Goal: Task Accomplishment & Management: Manage account settings

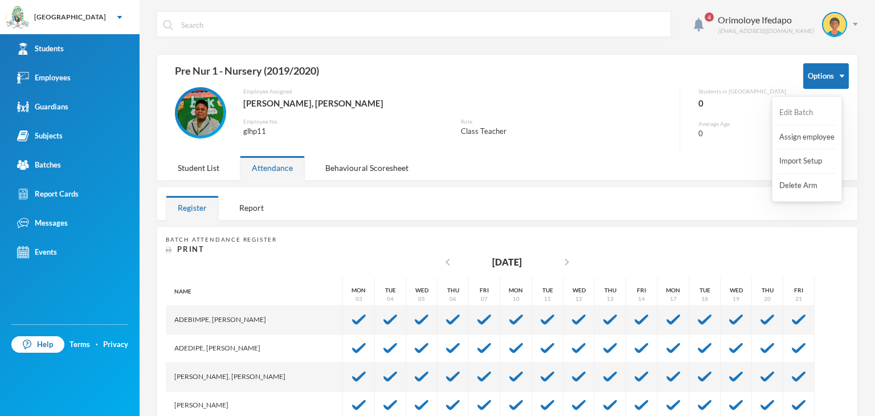
click at [808, 112] on button "Edit Batch" at bounding box center [801, 113] width 46 height 21
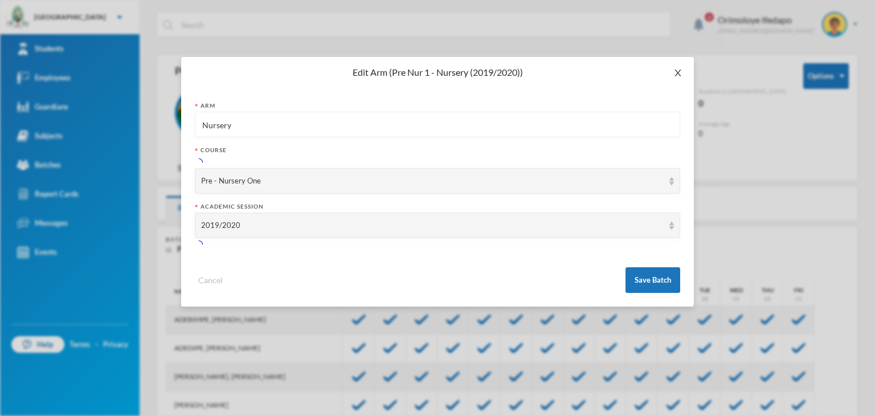
click at [678, 76] on icon "icon: close" at bounding box center [678, 72] width 9 height 9
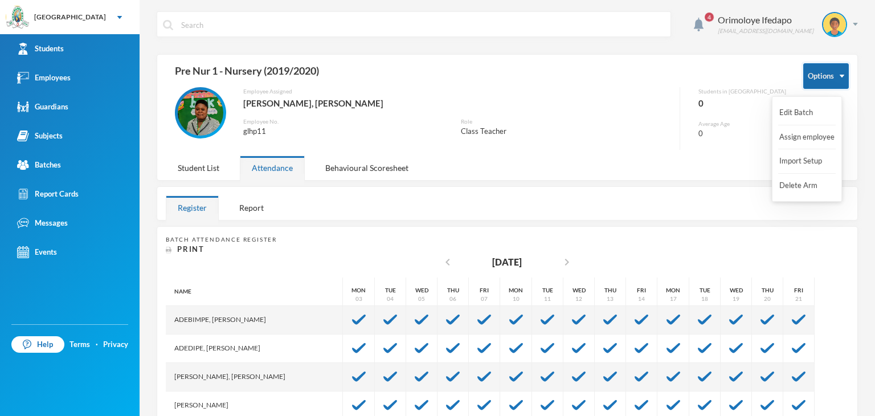
click at [822, 77] on button "Options" at bounding box center [827, 76] width 46 height 26
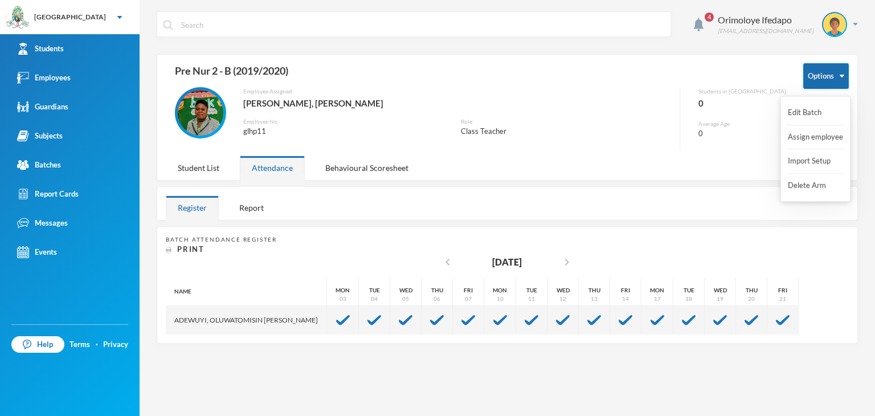
click at [829, 79] on button "Options" at bounding box center [827, 76] width 46 height 26
click at [805, 110] on button "Edit Batch" at bounding box center [810, 113] width 46 height 21
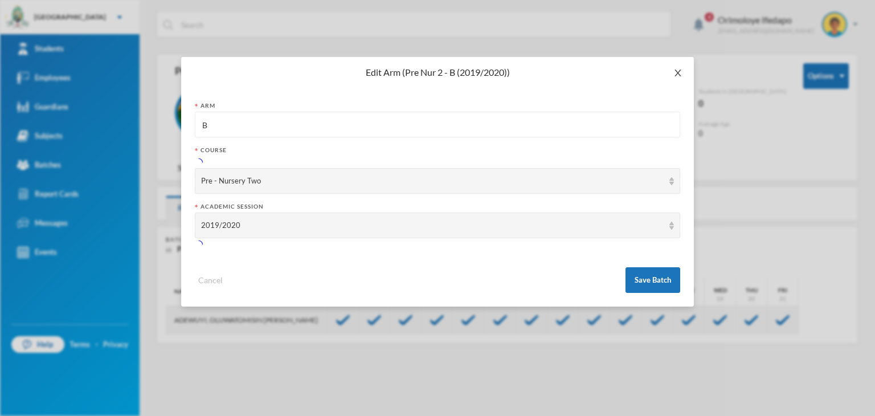
click at [680, 74] on icon "icon: close" at bounding box center [678, 72] width 9 height 9
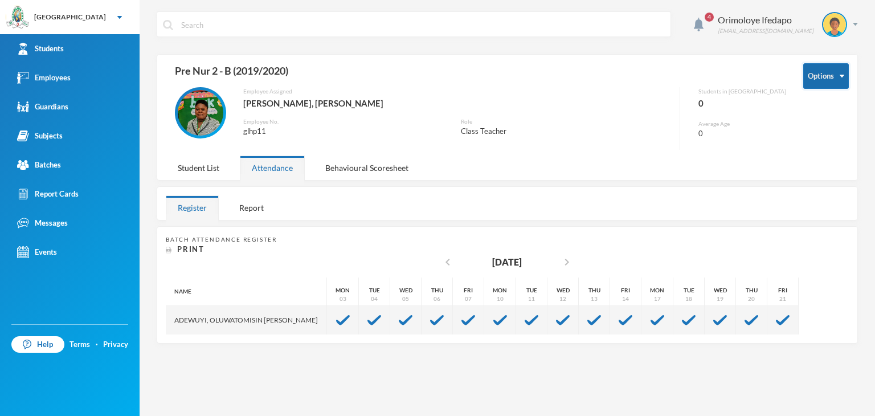
click at [833, 80] on button "Options" at bounding box center [827, 76] width 46 height 26
click at [802, 157] on button "Import Setup" at bounding box center [810, 161] width 46 height 21
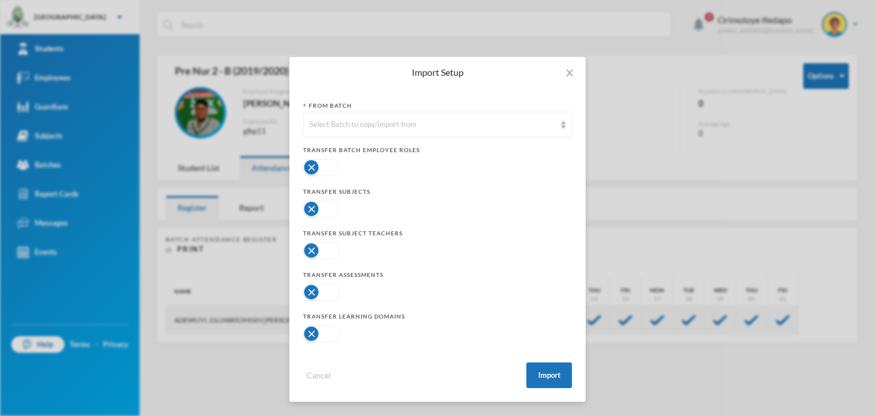
click at [638, 121] on div "Import Setup From Batch Select Batch to copy/import from Transfer Batch Employe…" at bounding box center [437, 208] width 875 height 416
click at [567, 71] on icon "icon: close" at bounding box center [569, 72] width 9 height 9
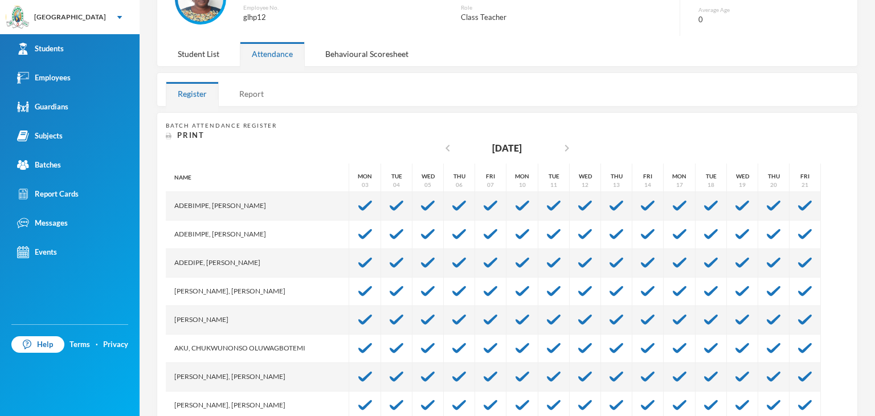
click at [246, 97] on div "Report" at bounding box center [251, 93] width 48 height 25
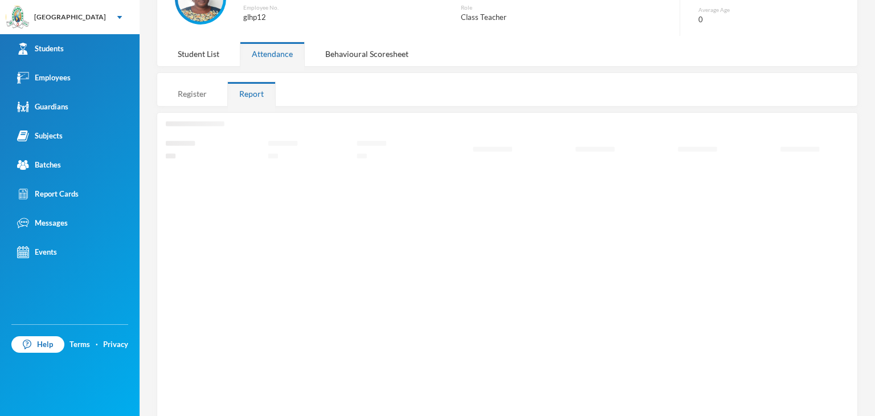
click at [189, 93] on div "Register" at bounding box center [192, 93] width 53 height 25
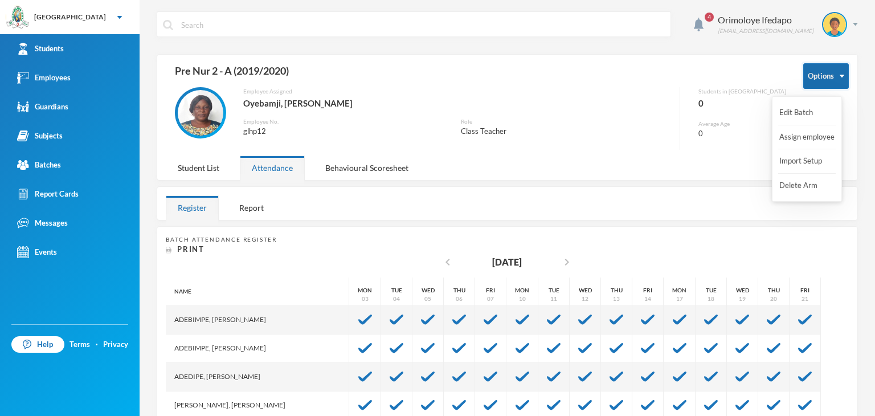
click at [837, 76] on button "Options" at bounding box center [827, 76] width 46 height 26
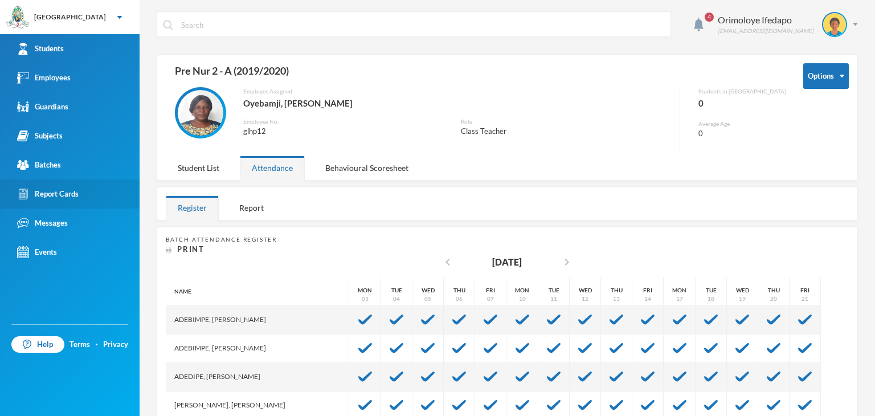
click at [66, 195] on div "Report Cards" at bounding box center [48, 194] width 62 height 12
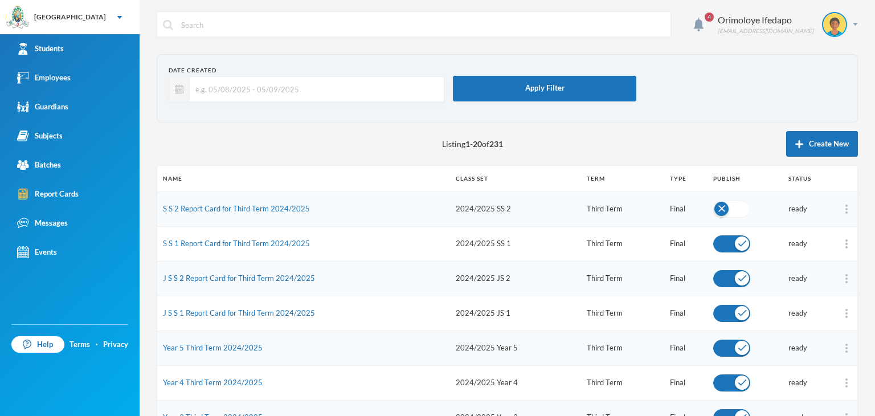
click at [735, 213] on button "button" at bounding box center [731, 209] width 37 height 17
click at [846, 212] on img at bounding box center [847, 209] width 2 height 9
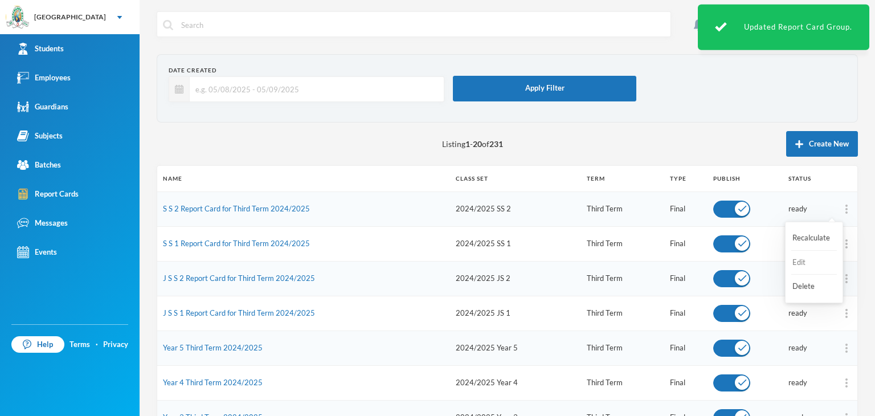
click at [801, 264] on button "Edit" at bounding box center [815, 262] width 46 height 21
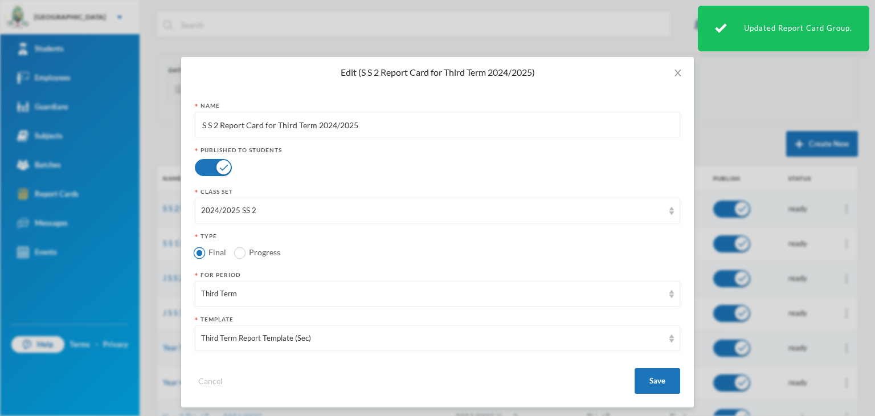
click at [285, 128] on input "S S 2 Report Card for Third Term 2024/2025" at bounding box center [437, 125] width 473 height 26
click at [672, 80] on span "Close" at bounding box center [678, 73] width 32 height 32
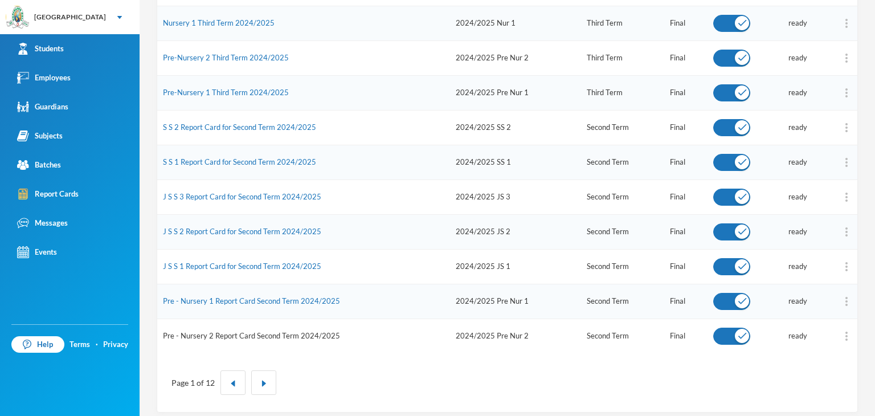
scroll to position [538, 0]
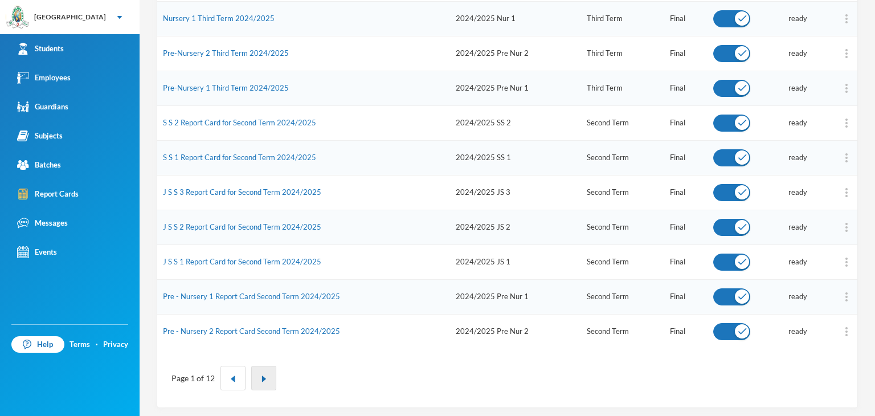
click at [267, 376] on button "button" at bounding box center [263, 378] width 25 height 25
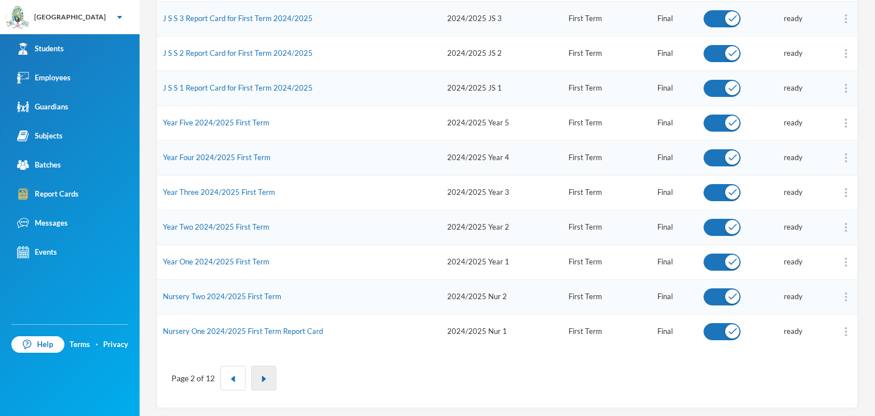
click at [263, 376] on img "button" at bounding box center [263, 379] width 7 height 7
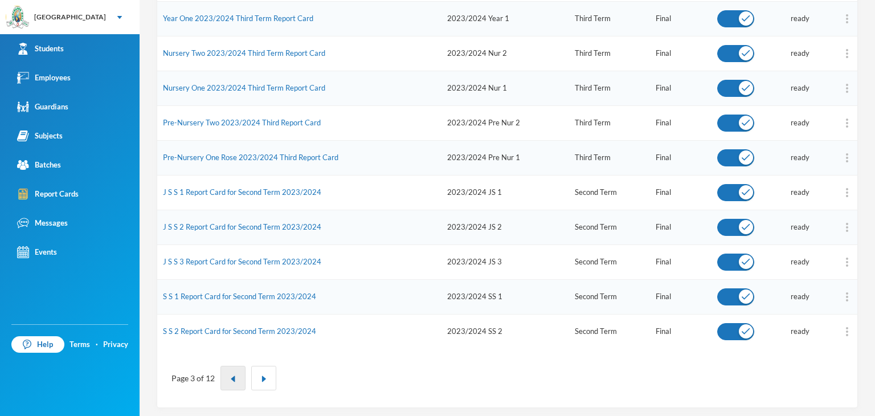
click at [230, 376] on img "button" at bounding box center [233, 379] width 7 height 7
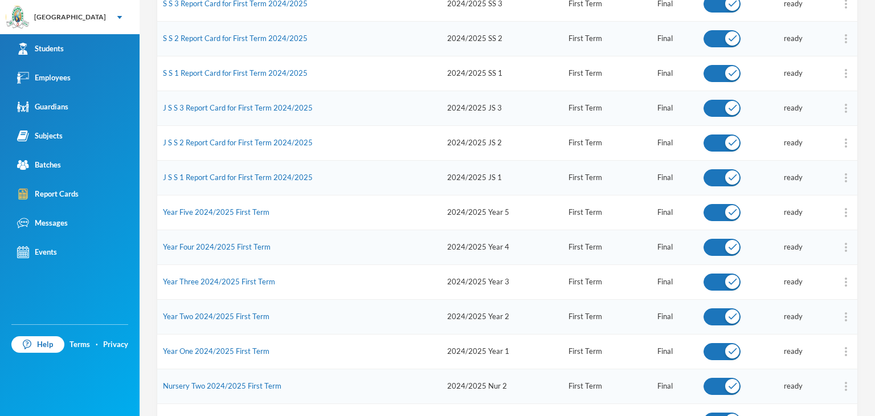
scroll to position [424, 0]
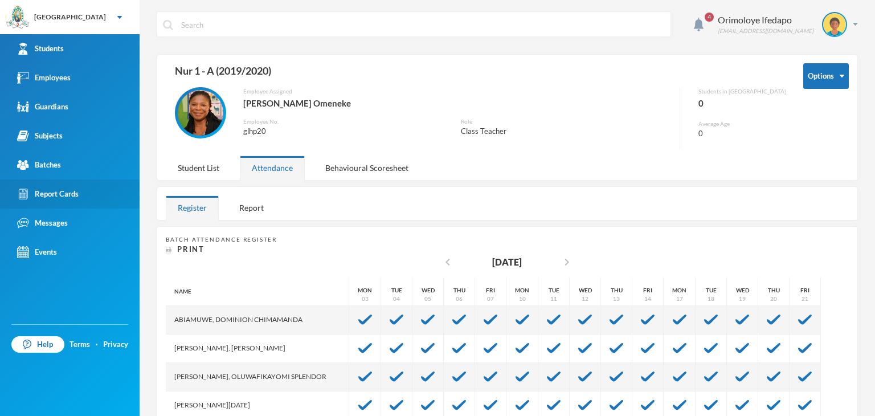
click at [67, 192] on div "Report Cards" at bounding box center [48, 194] width 62 height 12
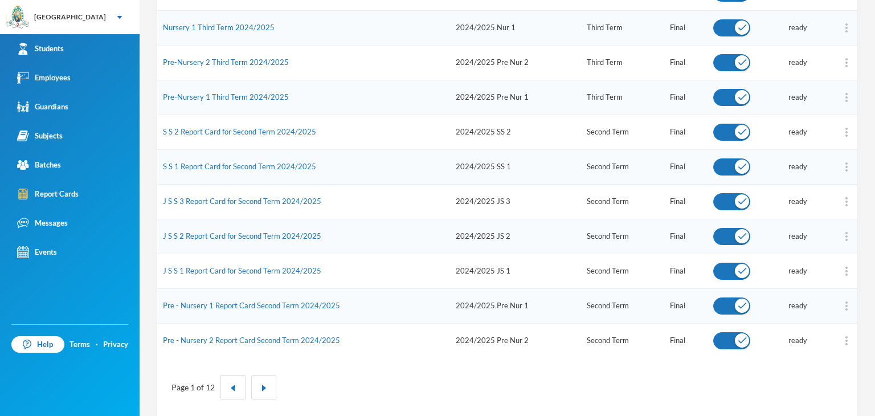
scroll to position [538, 0]
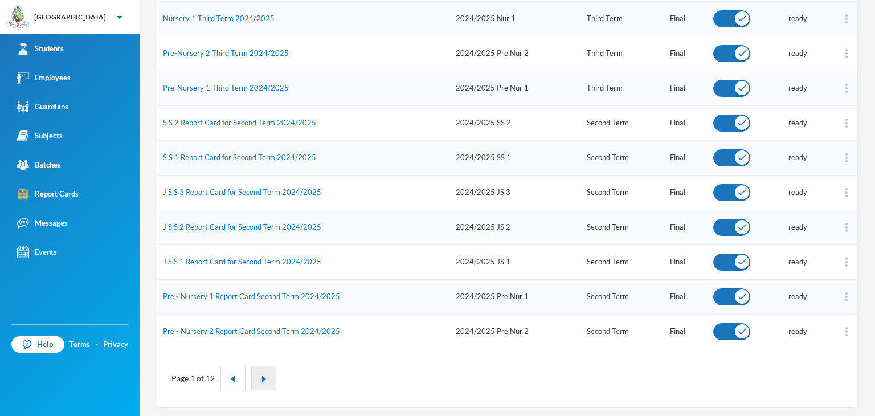
click at [264, 370] on button "button" at bounding box center [263, 378] width 25 height 25
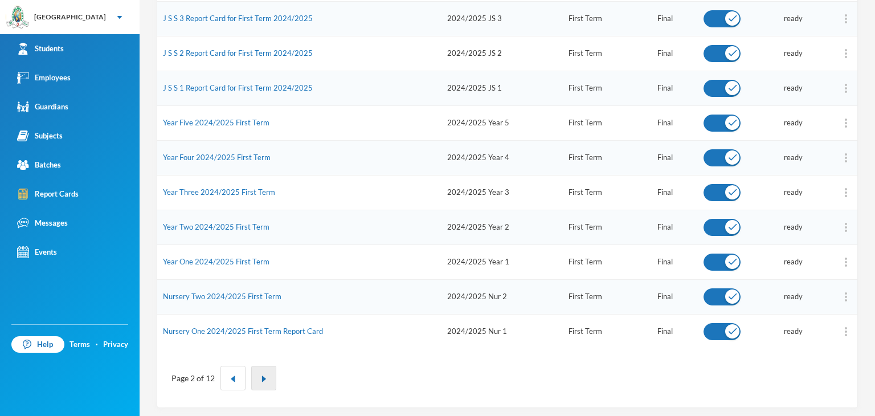
click at [267, 377] on button "button" at bounding box center [263, 378] width 25 height 25
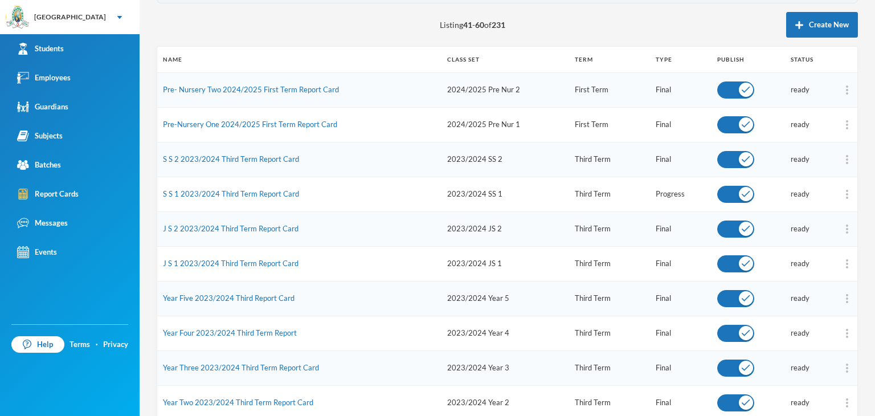
scroll to position [139, 0]
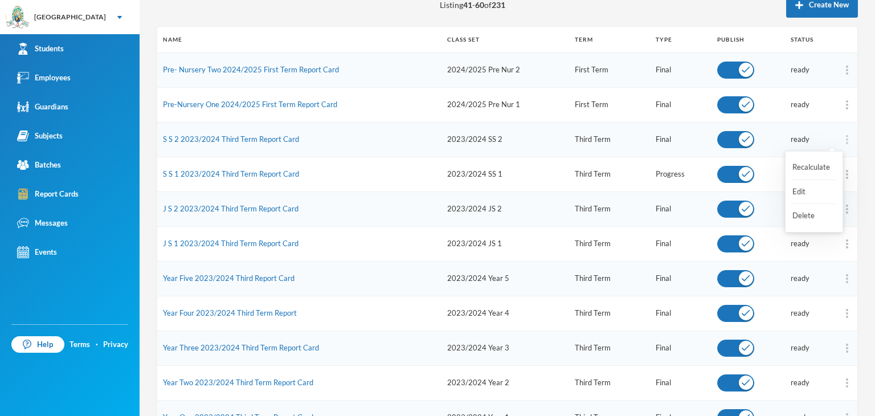
click at [846, 137] on img at bounding box center [847, 139] width 2 height 9
click at [812, 187] on button "Edit" at bounding box center [815, 192] width 46 height 21
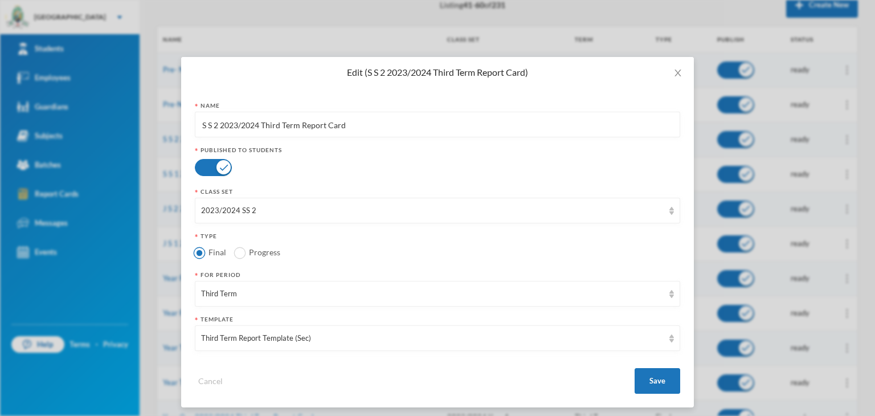
click at [274, 126] on input "S S 2 2023/2024 Third Term Report Card" at bounding box center [437, 125] width 473 height 26
paste input "Report Card for Third Term 2024/2025"
click at [331, 124] on input "S S 2 Report Card for Third Term 2024/2025" at bounding box center [437, 125] width 473 height 26
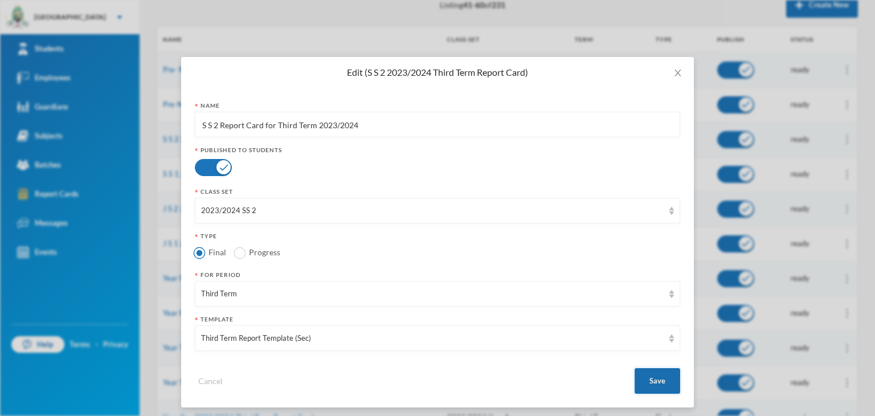
type input "S S 2 Report Card for Third Term 2023/2024"
click at [648, 377] on button "Save" at bounding box center [658, 381] width 46 height 26
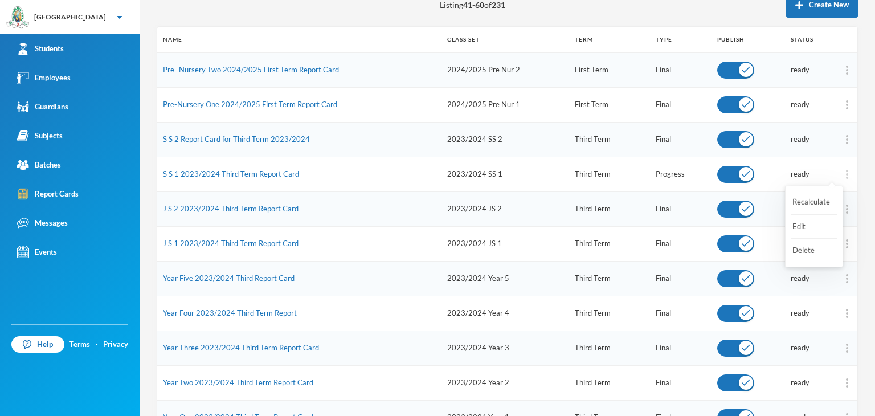
click at [846, 172] on img at bounding box center [847, 174] width 2 height 9
click at [846, 175] on img at bounding box center [847, 174] width 2 height 9
click at [804, 225] on button "Edit" at bounding box center [815, 227] width 46 height 21
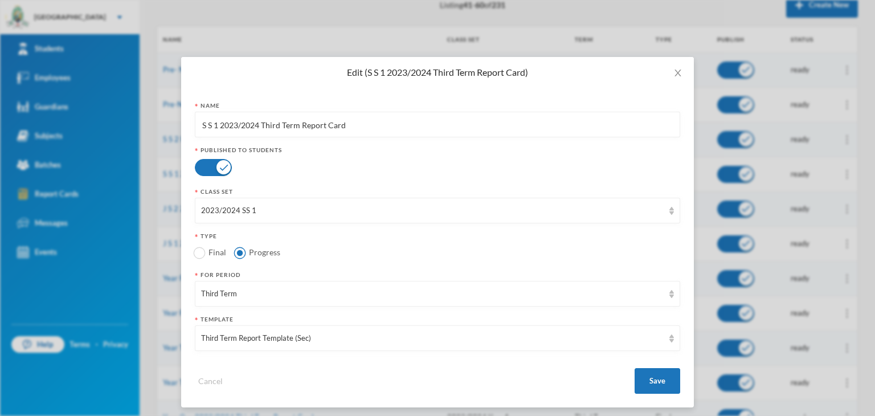
click at [272, 129] on input "S S 1 2023/2024 Third Term Report Card" at bounding box center [437, 125] width 473 height 26
paste input "2 Report Card for Third Term 2024/2025"
click at [217, 121] on input "S S 2 Report Card for Third Term 2024/2025" at bounding box center [437, 125] width 473 height 26
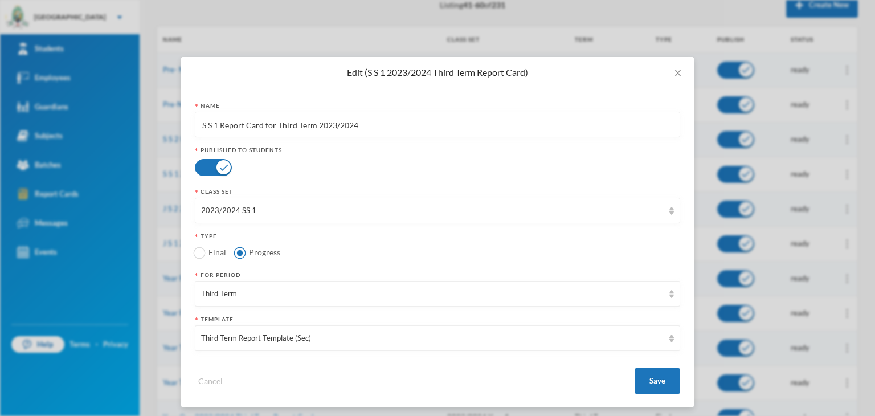
click at [292, 128] on input "S S 1 Report Card for Third Term 2023/2024" at bounding box center [437, 125] width 473 height 26
type input "S S 1 Report Card for Third Term 2023/2024"
click at [662, 380] on button "Save" at bounding box center [658, 381] width 46 height 26
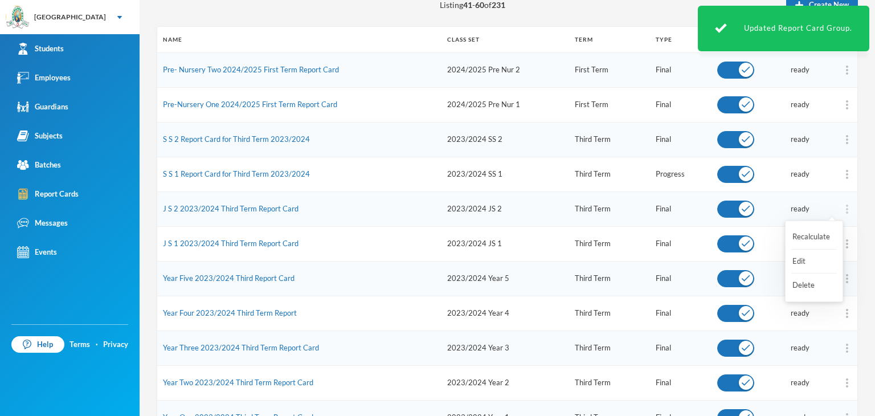
click at [843, 207] on div at bounding box center [847, 208] width 9 height 11
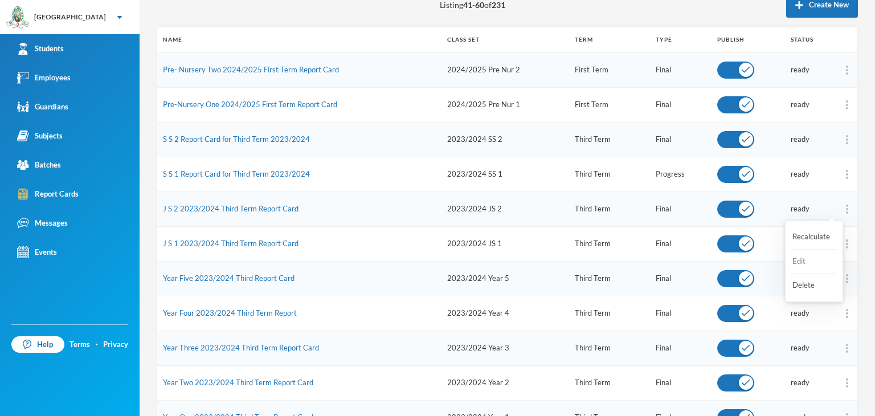
click at [805, 258] on button "Edit" at bounding box center [815, 261] width 46 height 21
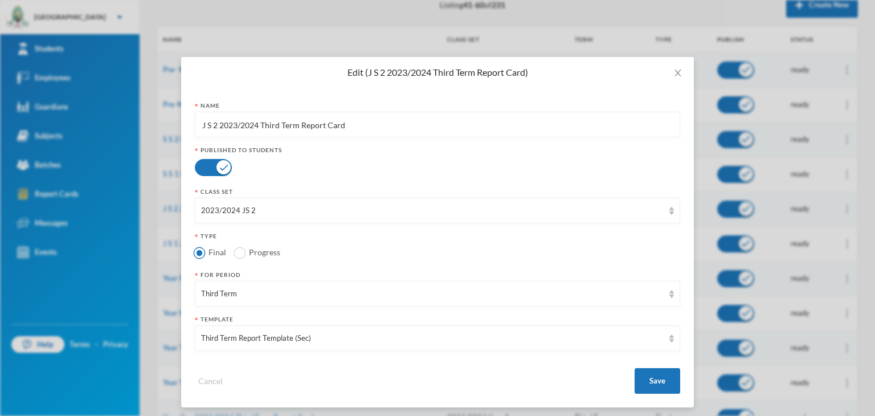
click at [331, 117] on input "J S 2 2023/2024 Third Term Report Card" at bounding box center [437, 125] width 473 height 26
click at [330, 117] on input "J S 2 2023/2024 Third Term Report Card" at bounding box center [437, 125] width 473 height 26
paste input "S S 1 Report Card for Third Term 2023/2024"
click at [221, 126] on input "S S 1 Report Card for Third Term 2023/2024" at bounding box center [437, 125] width 473 height 26
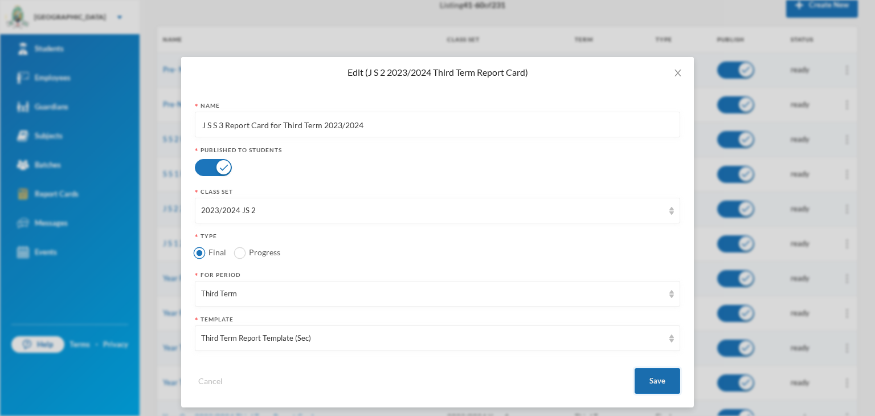
type input "J S S 3 Report Card for Third Term 2023/2024"
click at [650, 376] on button "Save" at bounding box center [658, 381] width 46 height 26
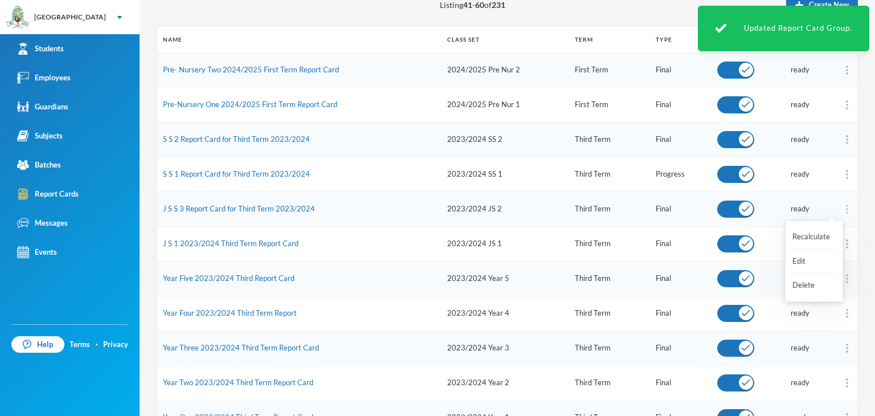
click at [846, 207] on img at bounding box center [847, 209] width 2 height 9
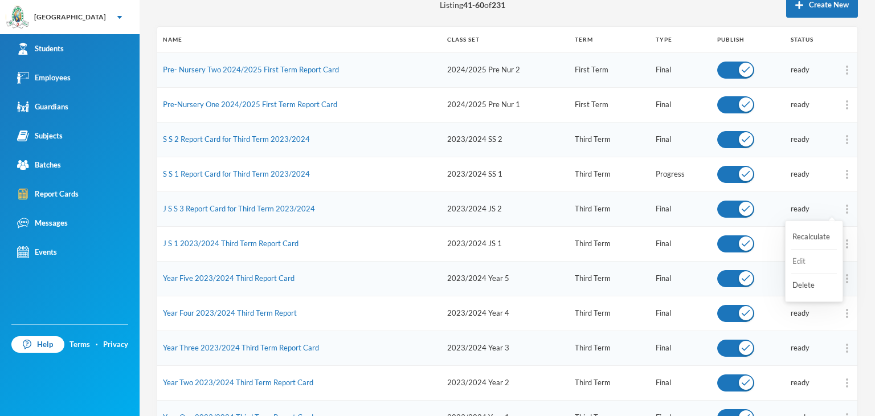
click at [813, 258] on button "Edit" at bounding box center [815, 261] width 46 height 21
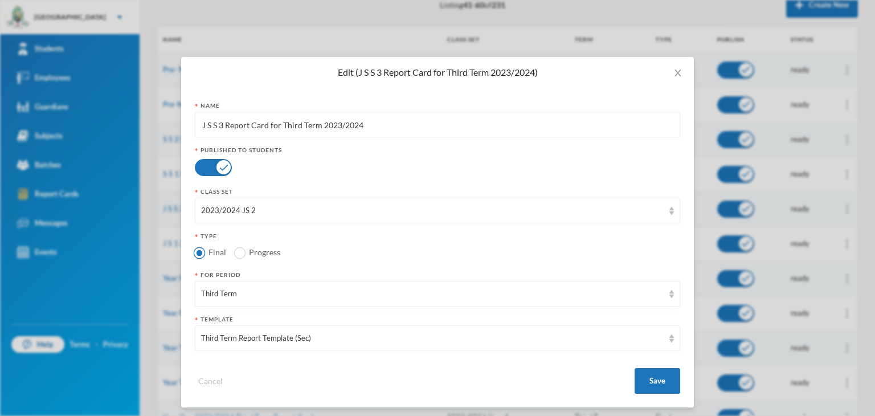
click at [221, 121] on input "J S S 3 Report Card for Third Term 2023/2024" at bounding box center [437, 125] width 473 height 26
type input "J S S 2 Report Card for Third Term 2023/2024"
click at [651, 380] on button "Save" at bounding box center [658, 381] width 46 height 26
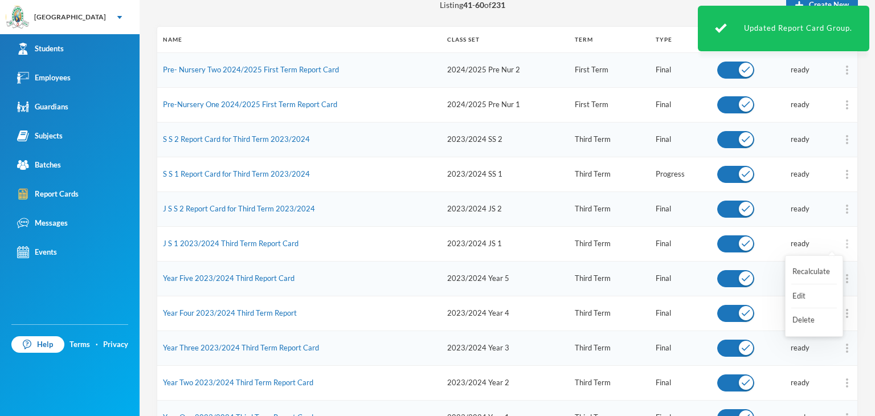
click at [843, 239] on div at bounding box center [847, 243] width 9 height 11
click at [805, 297] on button "Edit" at bounding box center [815, 296] width 46 height 21
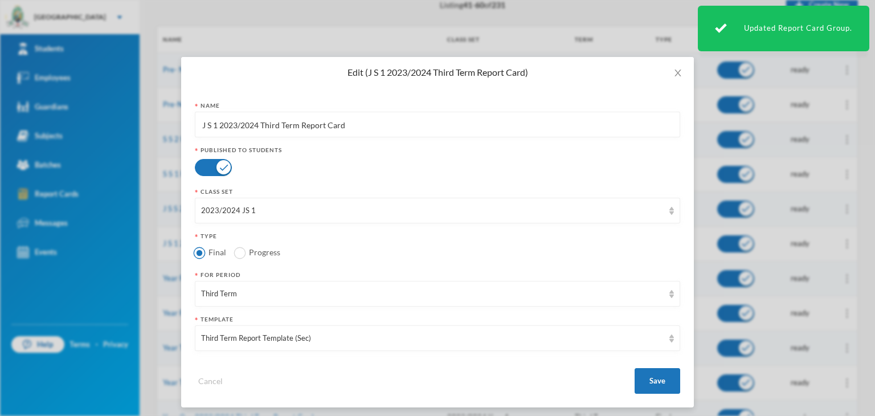
click at [246, 127] on input "J S 1 2023/2024 Third Term Report Card" at bounding box center [437, 125] width 473 height 26
paste input "S S 1 Report Card for Third Term 2023/2024"
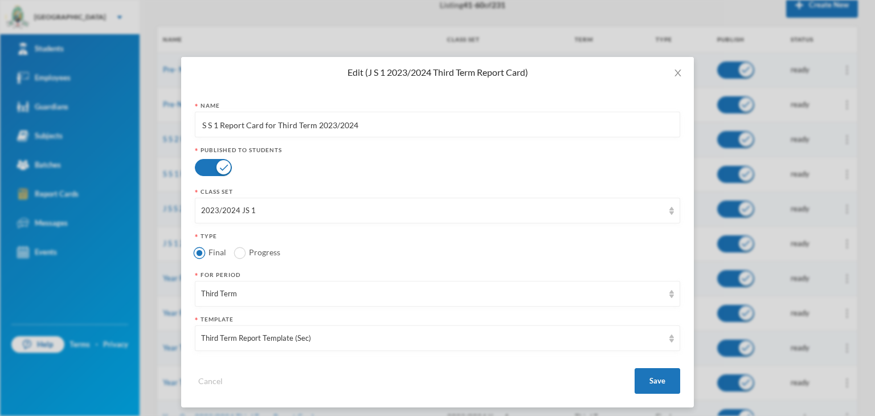
click at [201, 133] on input "S S 1 Report Card for Third Term 2023/2024" at bounding box center [437, 125] width 473 height 26
type input "J S S 1 Report Card for Third Term 2023/2024"
click at [661, 392] on button "Save" at bounding box center [658, 381] width 46 height 26
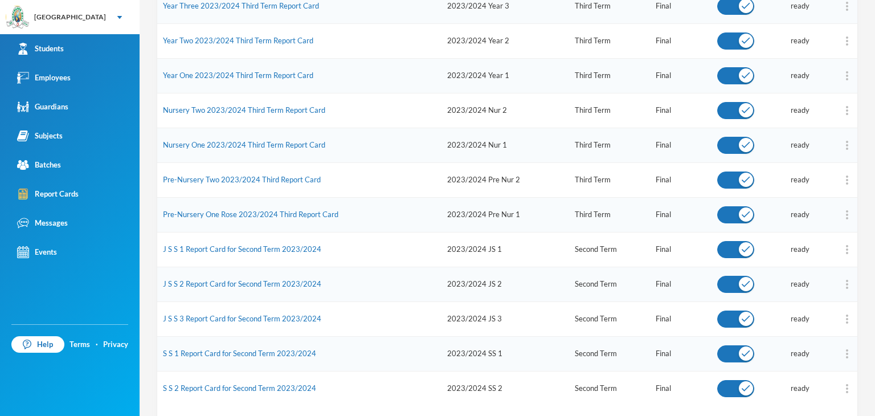
scroll to position [538, 0]
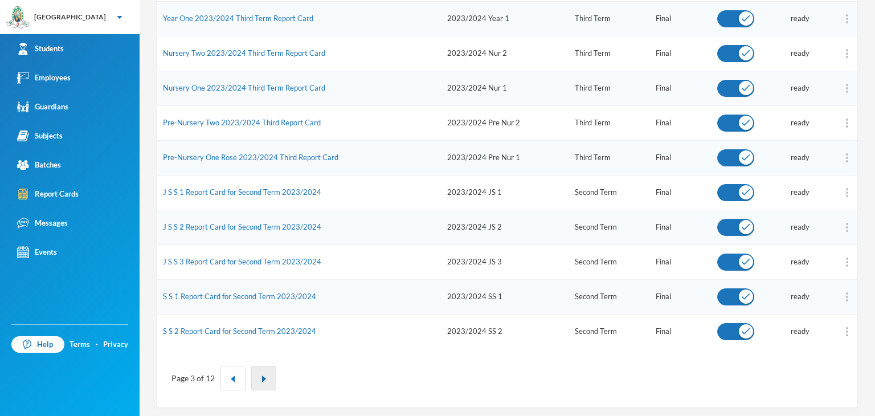
click at [258, 381] on button "button" at bounding box center [263, 378] width 25 height 25
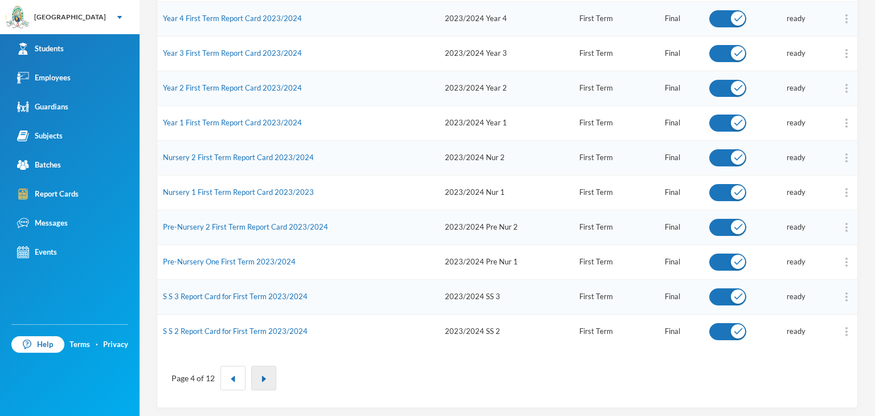
click at [266, 374] on button "button" at bounding box center [263, 378] width 25 height 25
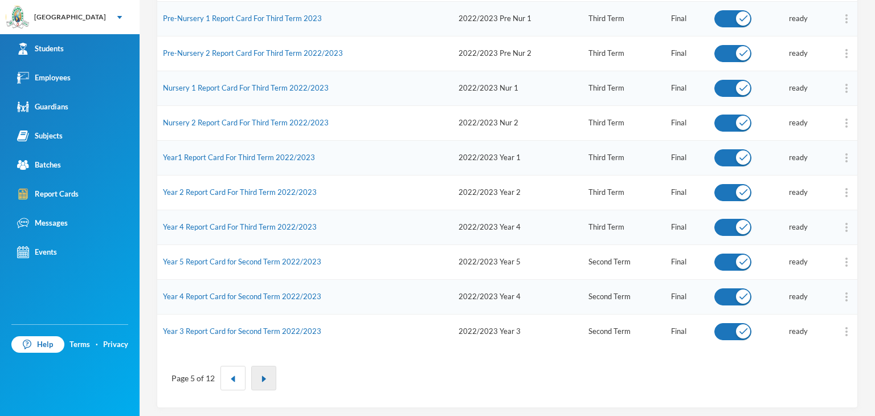
click at [264, 377] on img "button" at bounding box center [263, 379] width 7 height 7
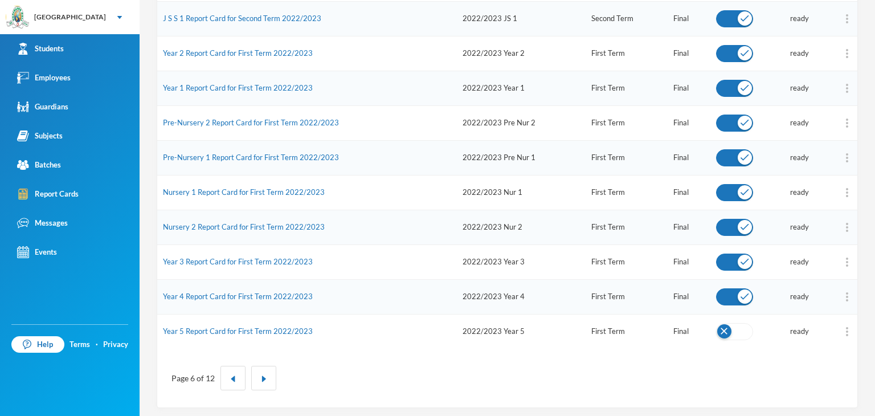
click at [729, 333] on button "button" at bounding box center [734, 331] width 37 height 17
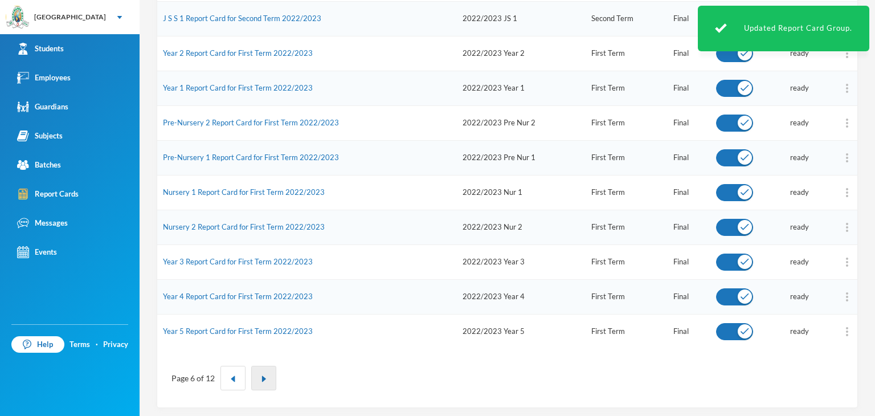
click at [258, 377] on button "button" at bounding box center [263, 378] width 25 height 25
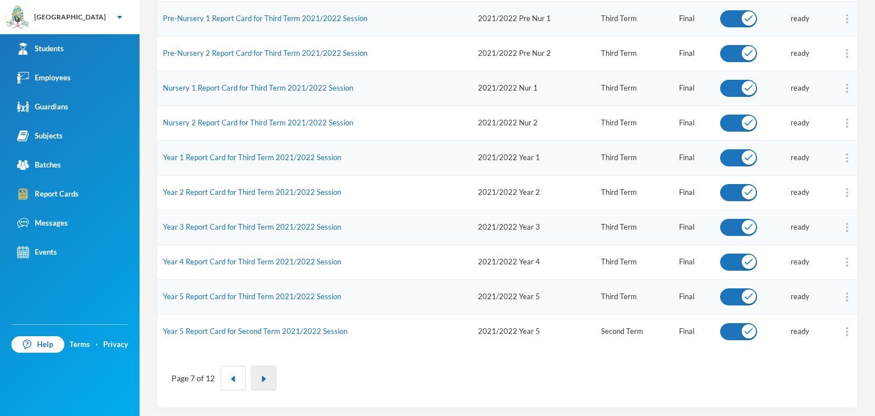
click at [260, 370] on button "button" at bounding box center [263, 378] width 25 height 25
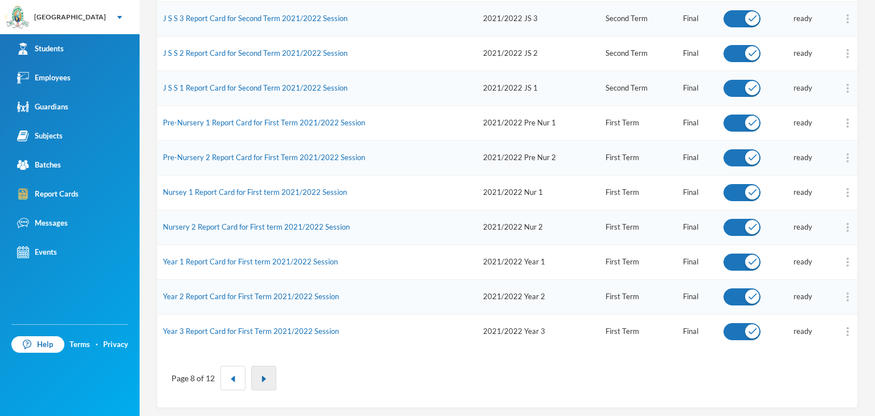
click at [264, 376] on img "button" at bounding box center [263, 379] width 7 height 7
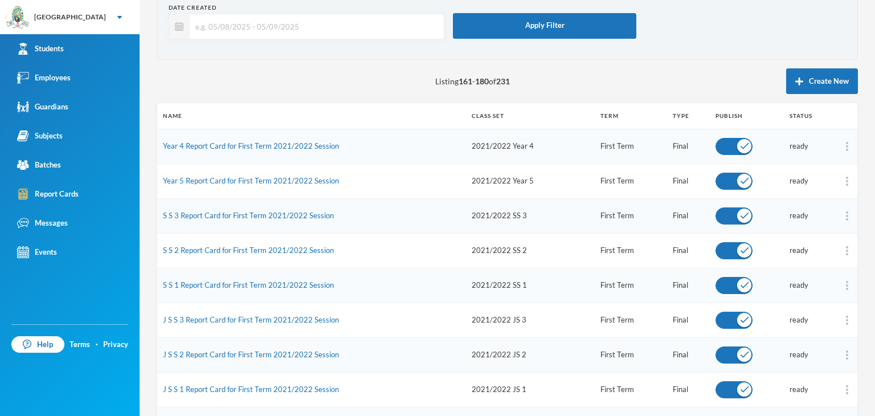
scroll to position [82, 0]
